Goal: Task Accomplishment & Management: Use online tool/utility

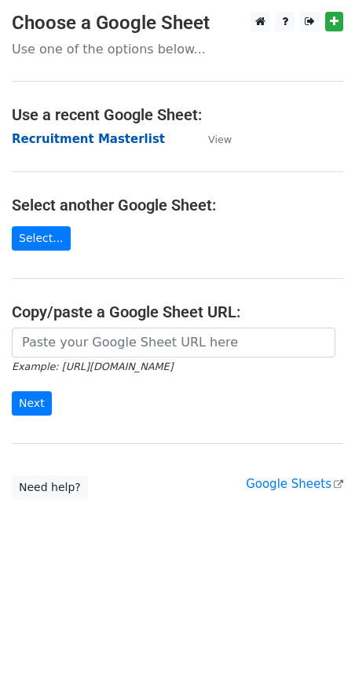
click at [93, 143] on strong "Recruitment Masterlist" at bounding box center [88, 139] width 153 height 14
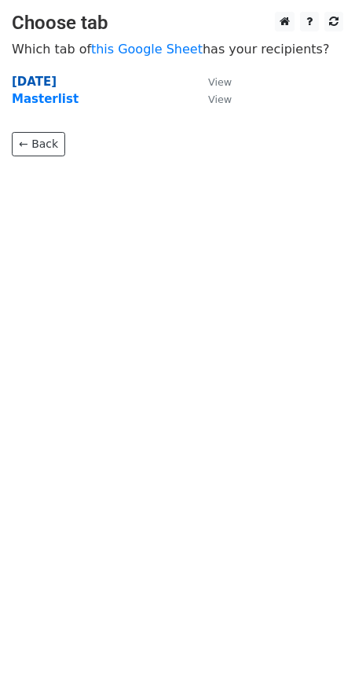
click at [37, 79] on strong "[DATE]" at bounding box center [34, 82] width 45 height 14
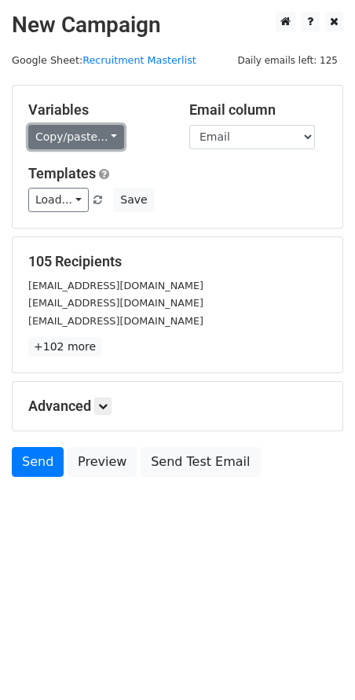
click at [99, 137] on link "Copy/paste..." at bounding box center [76, 137] width 96 height 24
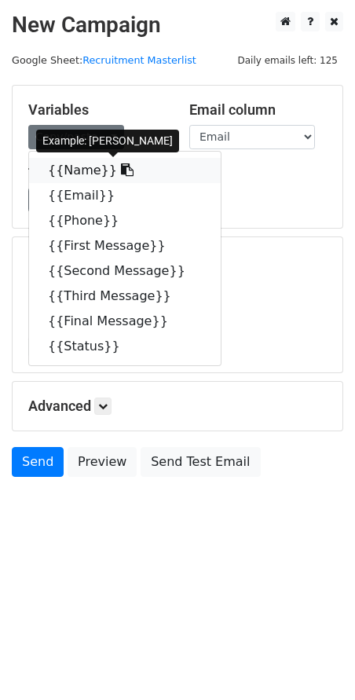
click at [90, 164] on link "{{Name}}" at bounding box center [125, 170] width 192 height 25
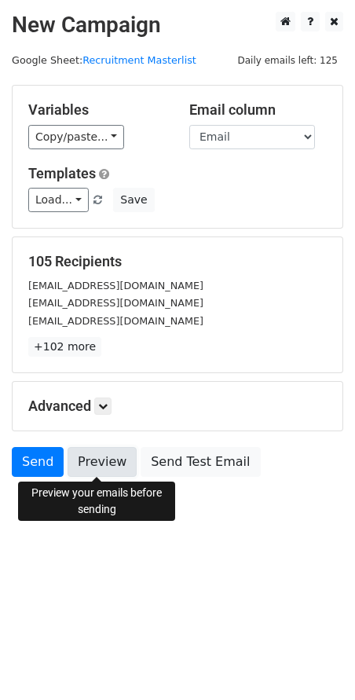
click at [99, 470] on link "Preview" at bounding box center [102, 462] width 69 height 30
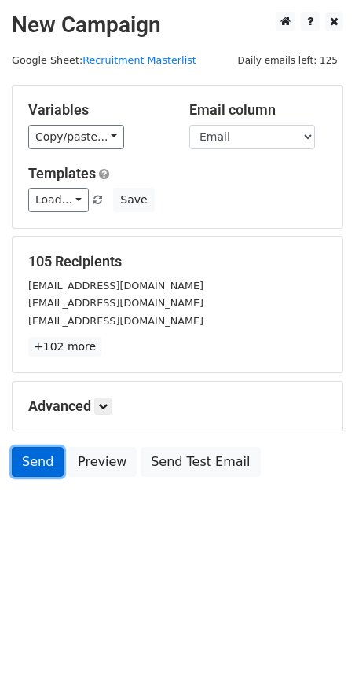
click at [38, 452] on link "Send" at bounding box center [38, 462] width 52 height 30
